Goal: Transaction & Acquisition: Purchase product/service

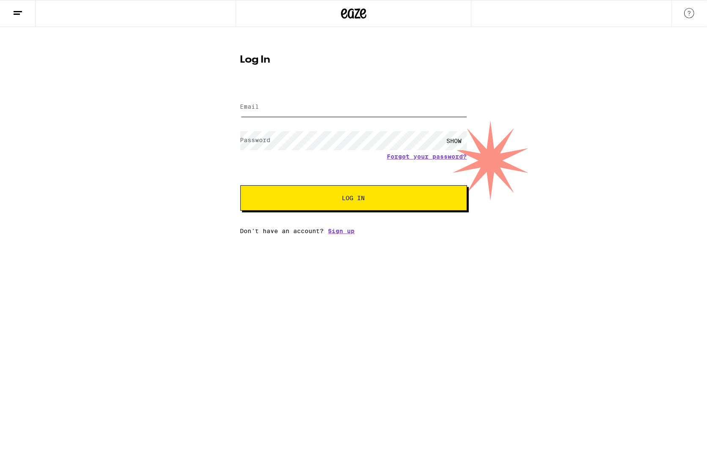
type input "[EMAIL_ADDRESS][DOMAIN_NAME]"
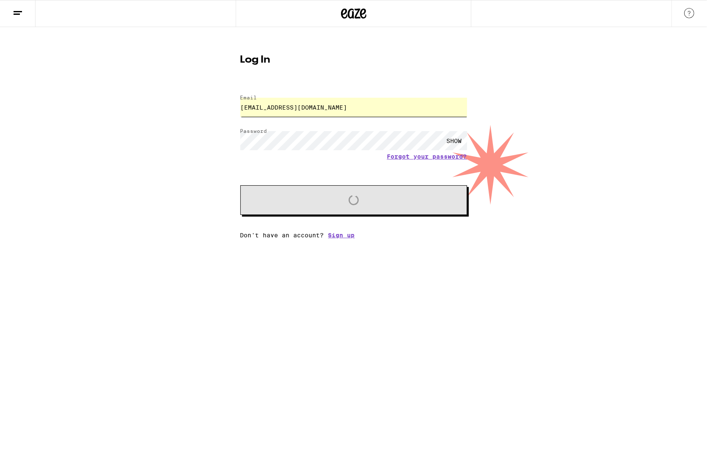
click at [321, 111] on input "[EMAIL_ADDRESS][DOMAIN_NAME]" at bounding box center [353, 107] width 227 height 19
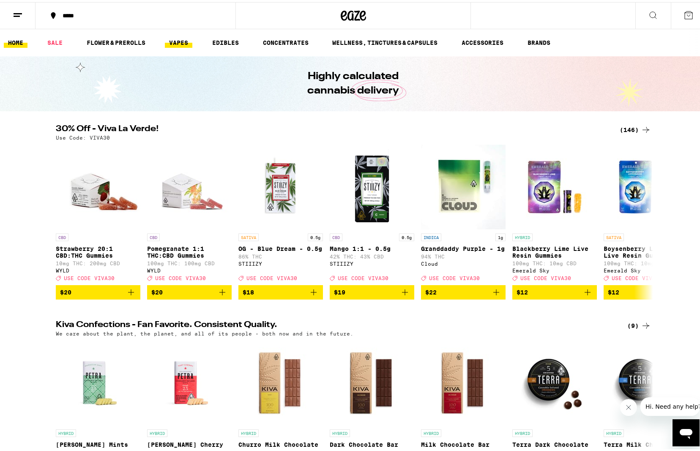
click at [175, 37] on link "VAPES" at bounding box center [178, 41] width 27 height 10
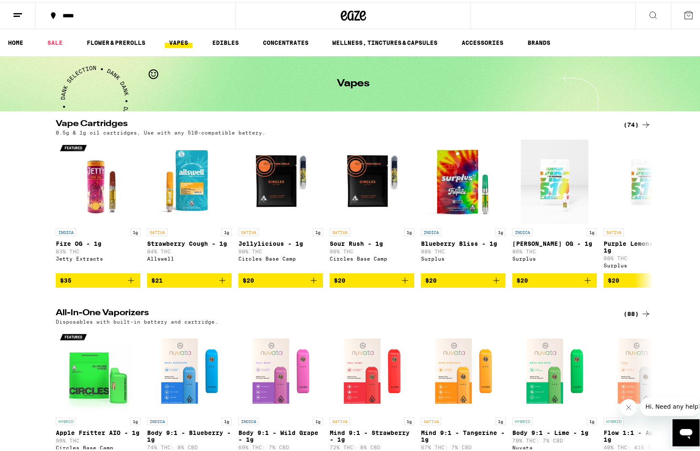
click at [631, 120] on div "(74)" at bounding box center [637, 123] width 27 height 10
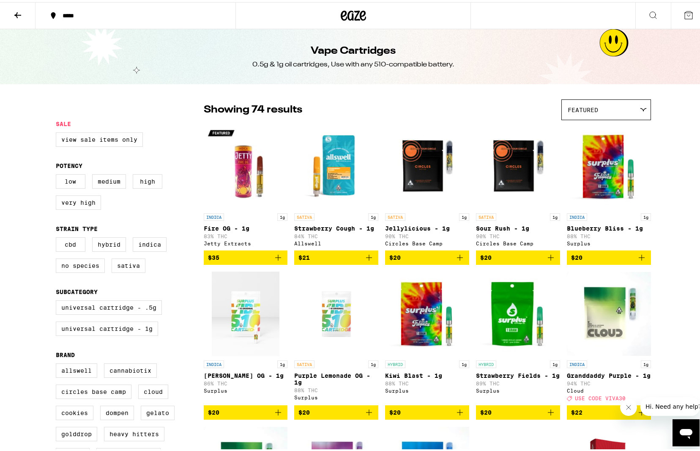
click at [633, 115] on div "Featured" at bounding box center [606, 108] width 89 height 20
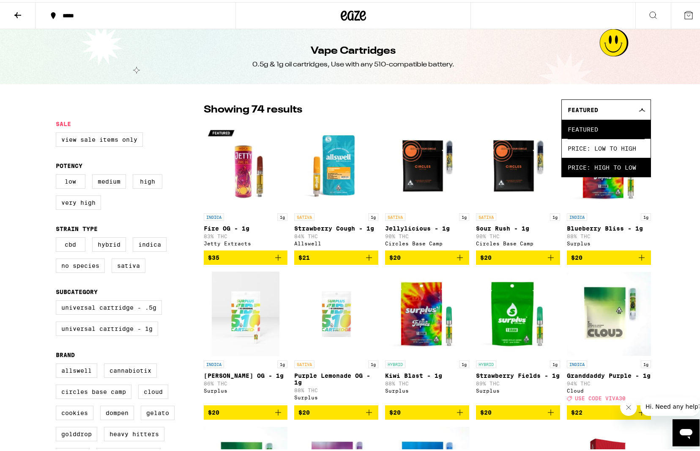
click at [633, 167] on span "Price: High to Low" at bounding box center [606, 165] width 77 height 19
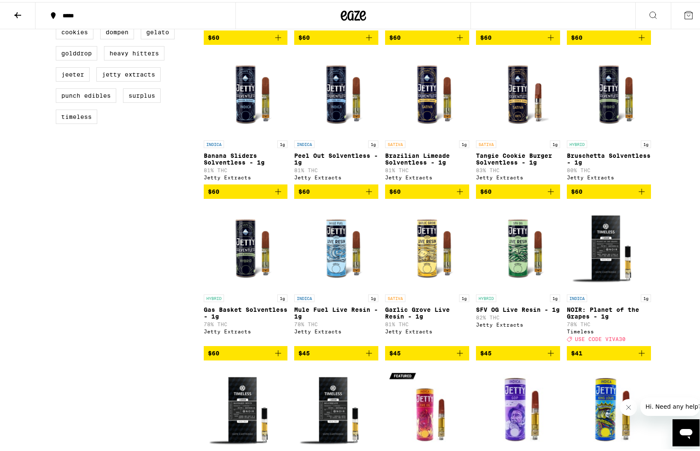
scroll to position [42, 0]
